Goal: Navigation & Orientation: Find specific page/section

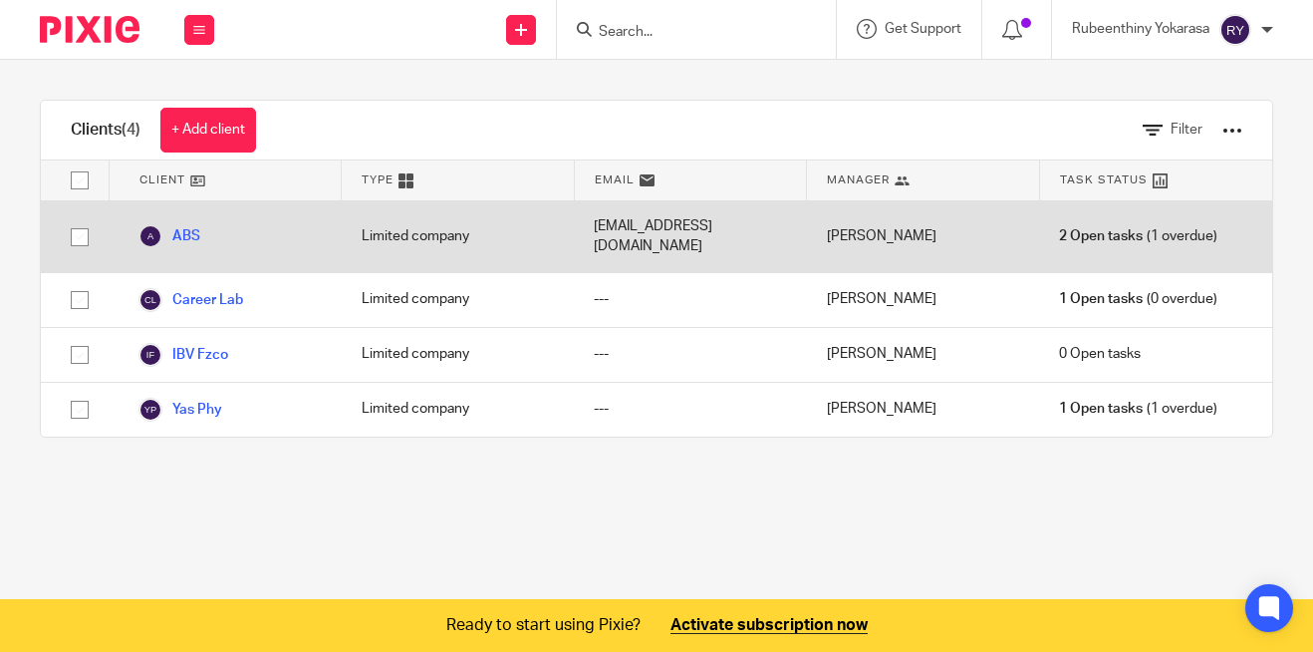
click at [448, 229] on div "Limited company" at bounding box center [458, 236] width 233 height 71
click at [1081, 228] on span "2 Open tasks" at bounding box center [1101, 236] width 84 height 20
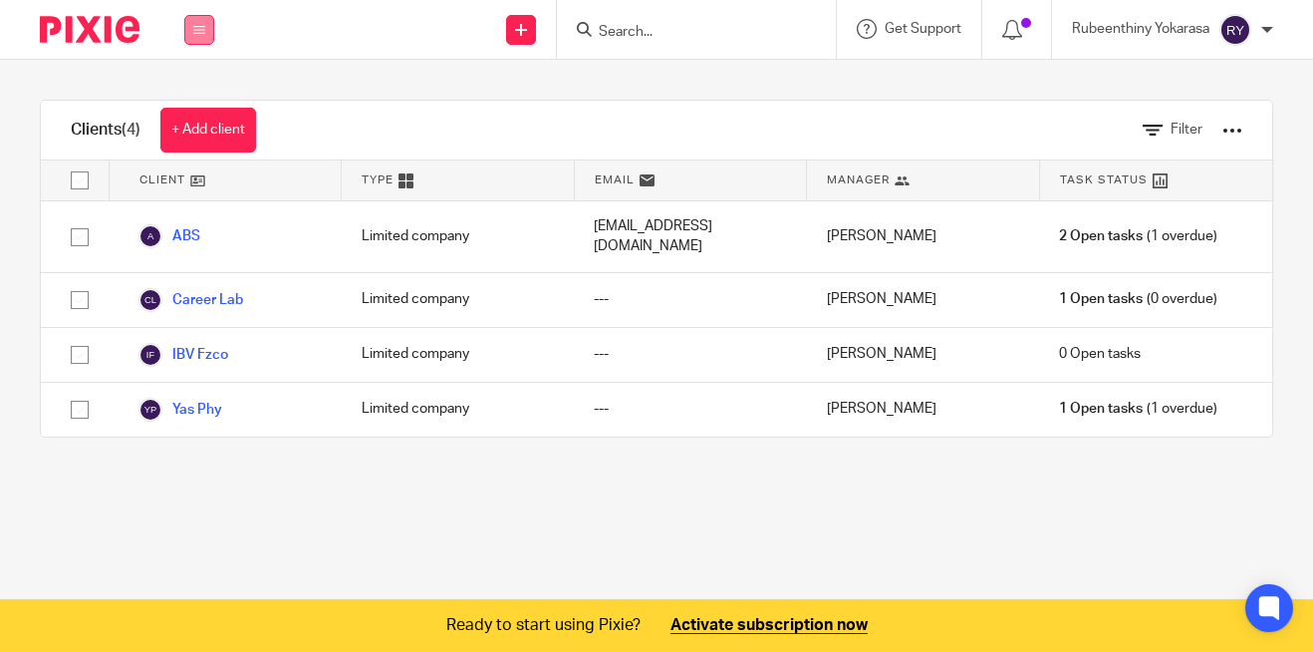
click at [198, 32] on icon at bounding box center [199, 30] width 12 height 12
click at [203, 173] on link "Team" at bounding box center [188, 180] width 33 height 14
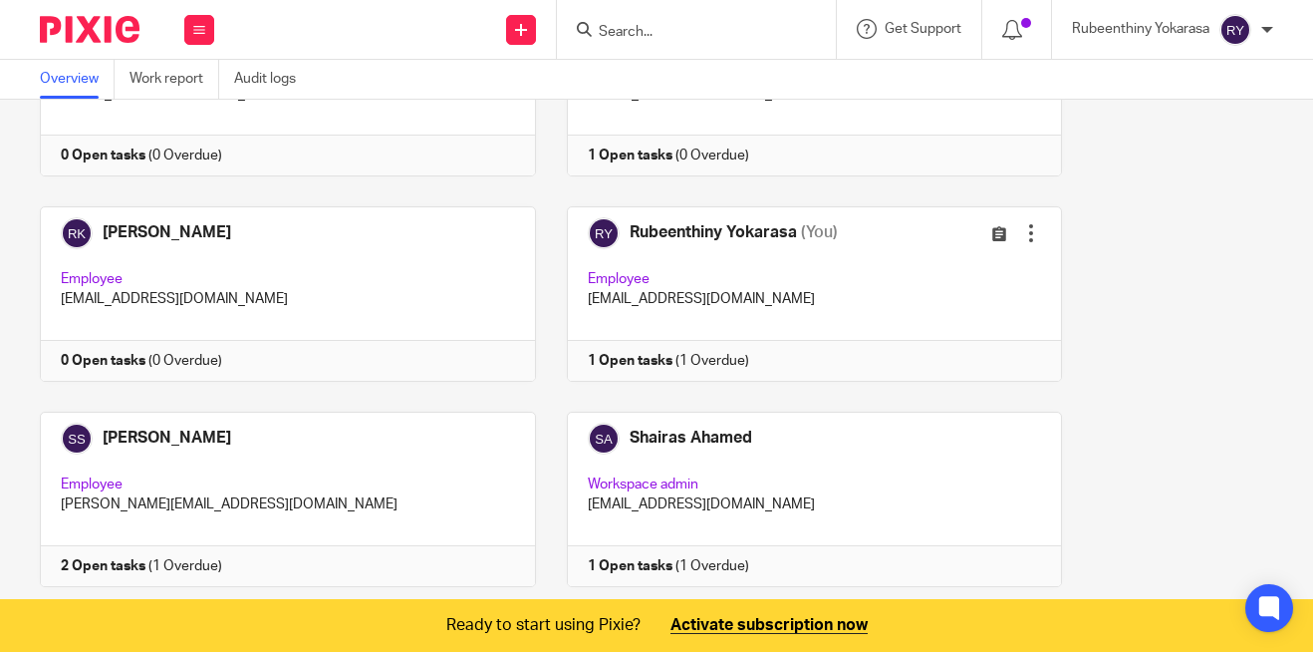
scroll to position [268, 0]
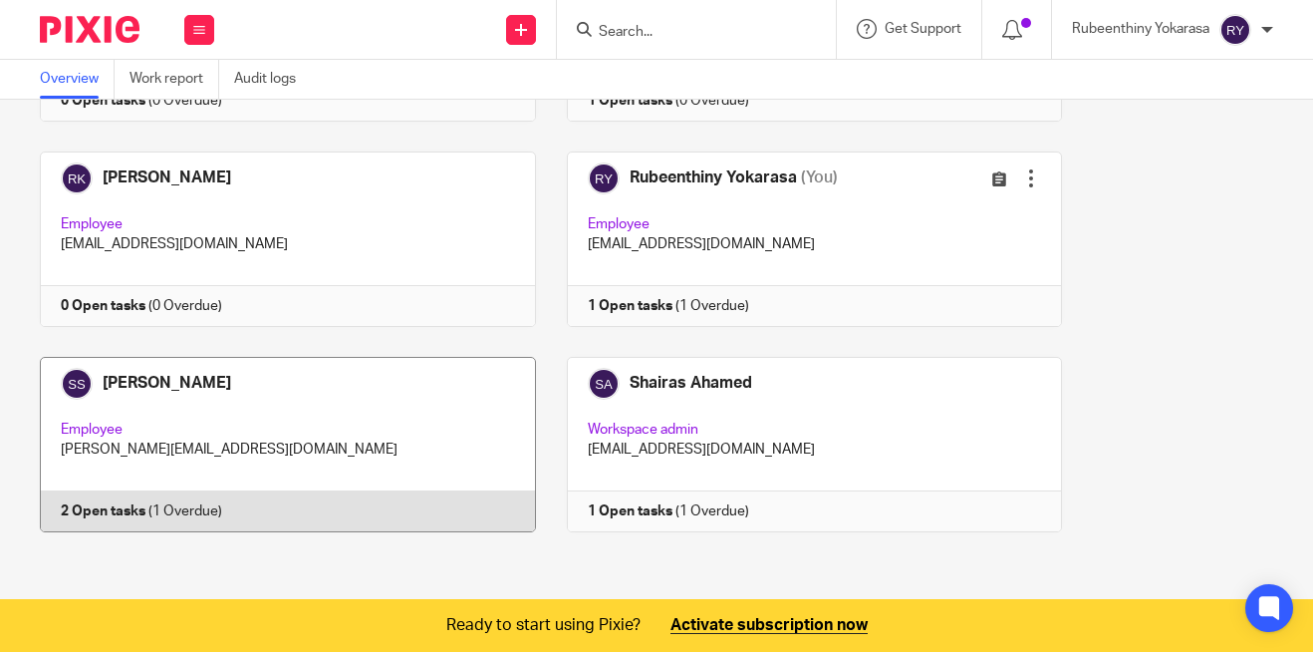
click at [129, 511] on link at bounding box center [272, 444] width 527 height 175
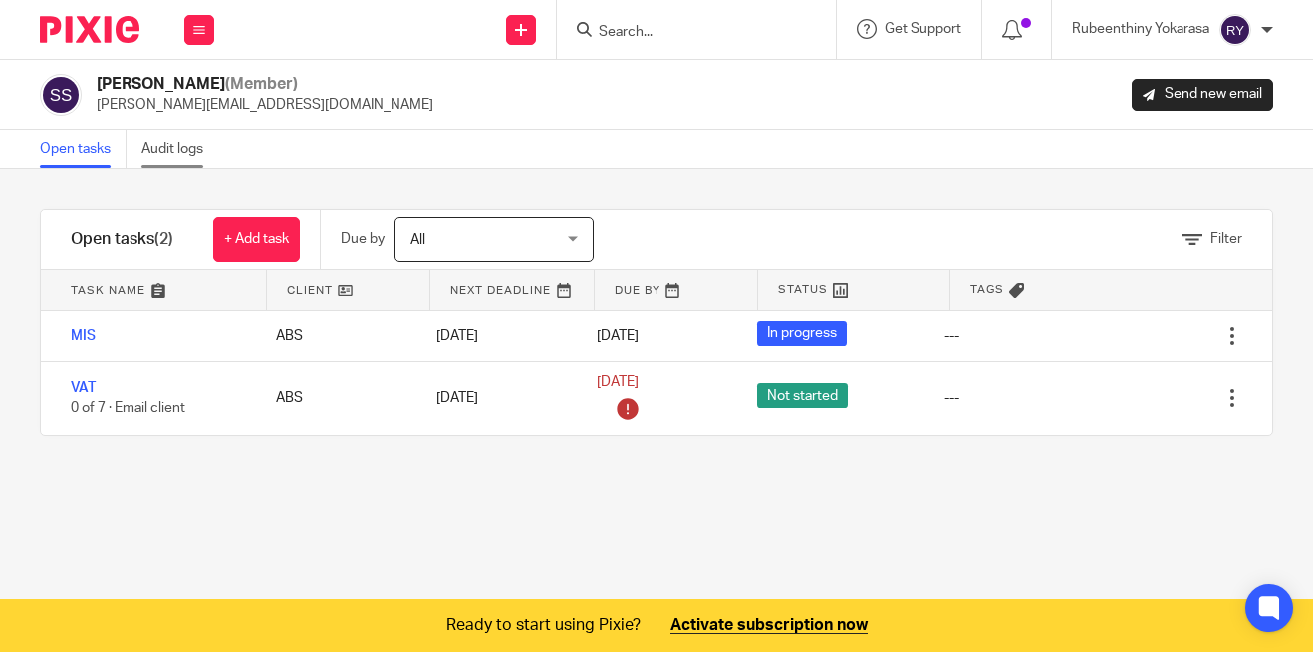
click at [190, 144] on link "Audit logs" at bounding box center [180, 149] width 77 height 39
